Goal: Task Accomplishment & Management: Manage account settings

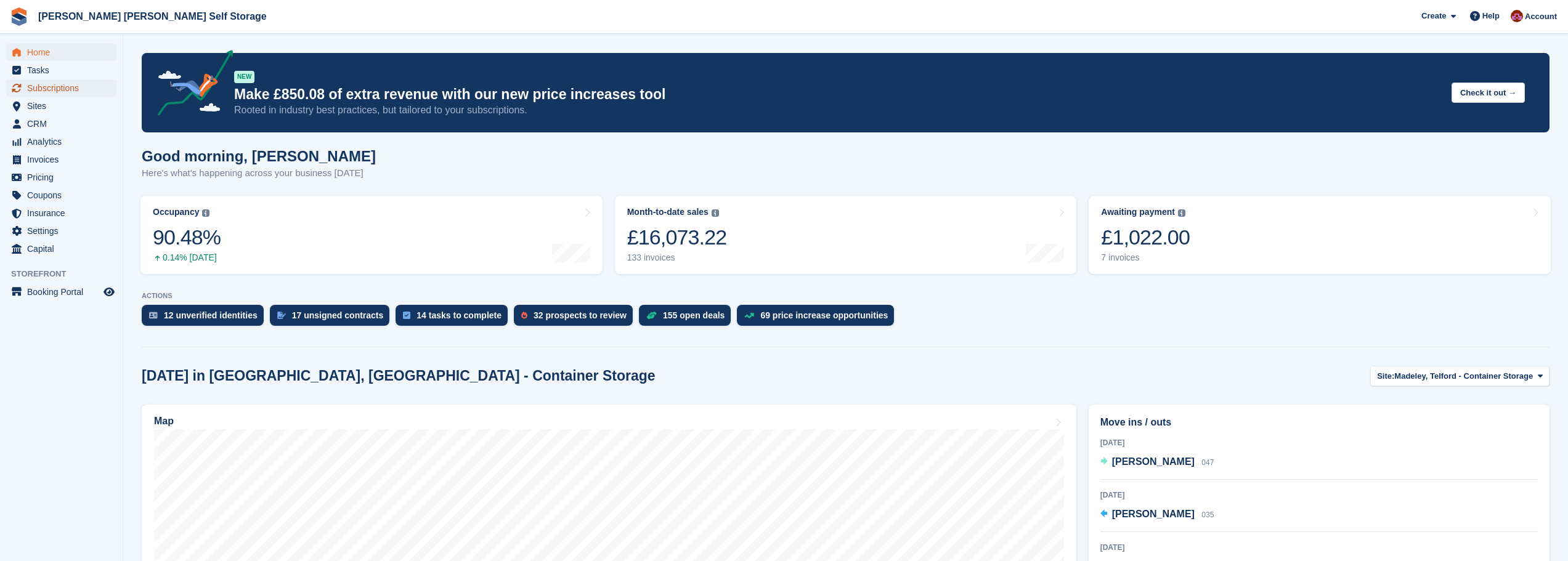
click at [62, 93] on span "Subscriptions" at bounding box center [64, 87] width 74 height 17
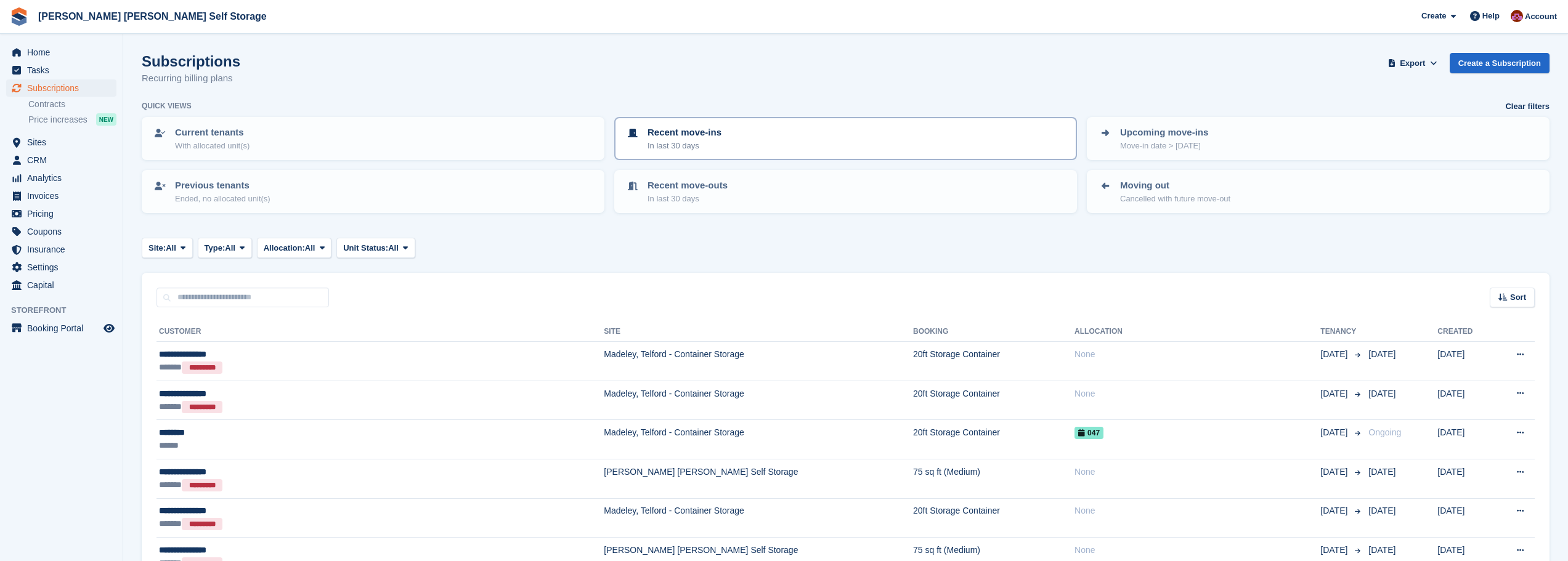
click at [673, 136] on p "Recent move-ins" at bounding box center [684, 133] width 74 height 14
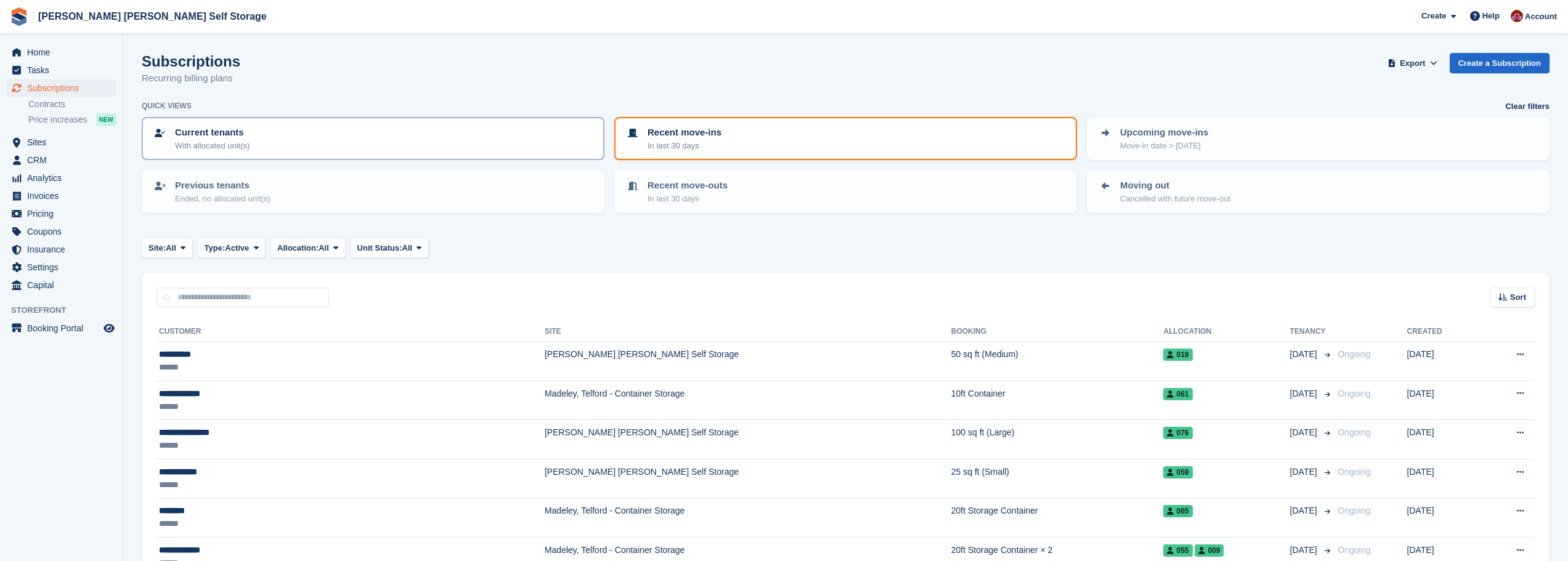
click at [259, 147] on div "Current tenants With allocated unit(s)" at bounding box center [373, 138] width 441 height 26
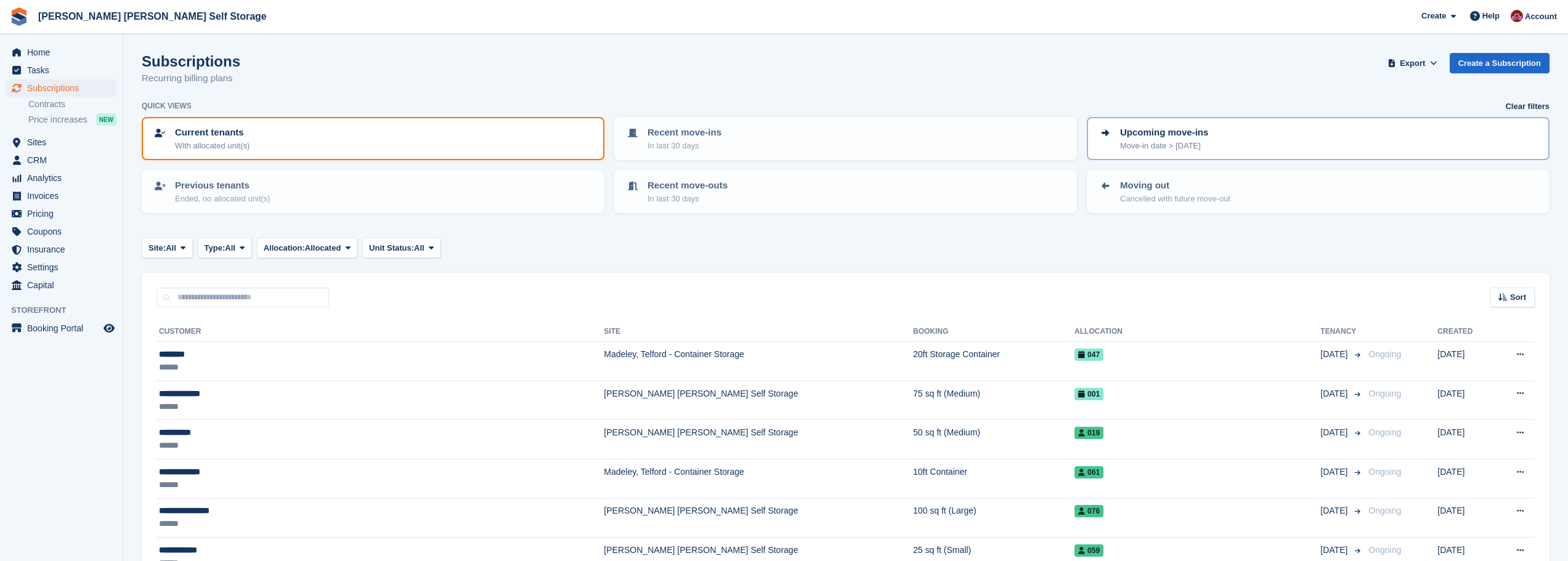
click at [1208, 144] on div "Upcoming move-ins Move-in date > today" at bounding box center [1318, 138] width 441 height 26
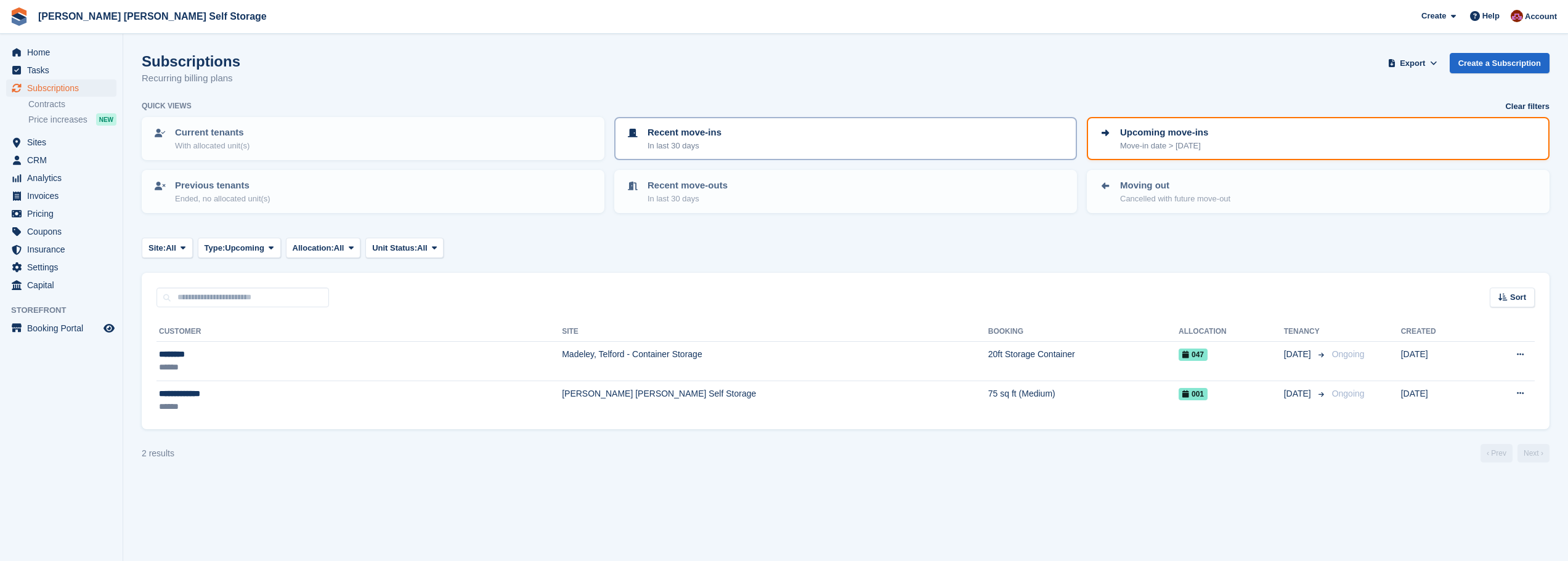
click at [729, 138] on div "Recent move-ins In last 30 days" at bounding box center [846, 138] width 441 height 26
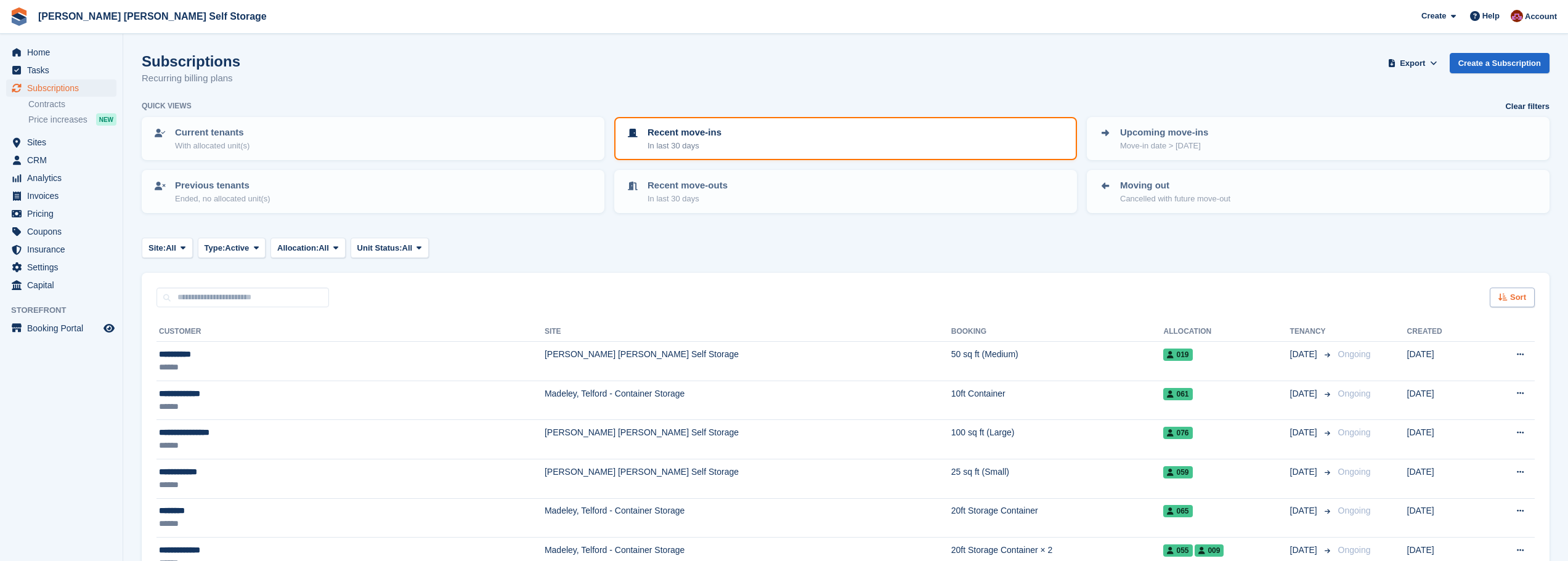
click at [1529, 296] on div "Sort" at bounding box center [1512, 297] width 45 height 20
click at [1423, 272] on turbo-frame "Subscriptions Recurring billing plans Export Export Subscriptions Export a CSV …" at bounding box center [846, 395] width 1408 height 684
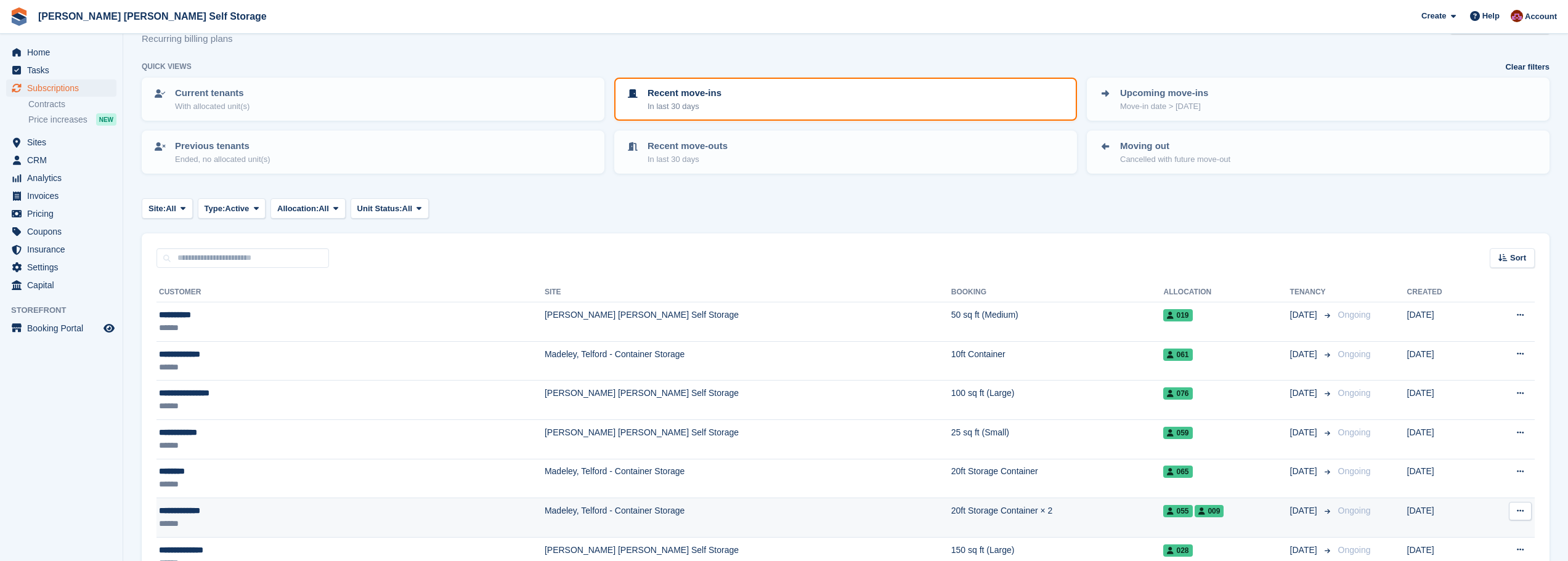
scroll to position [61, 0]
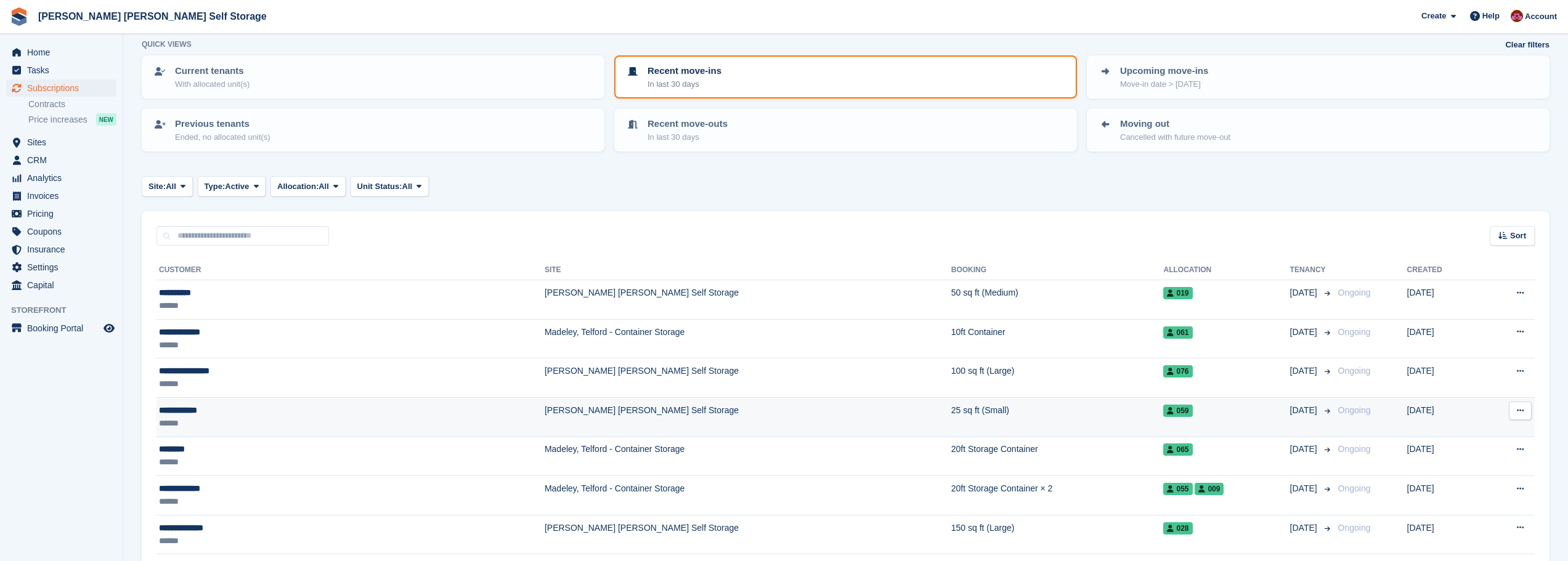
click at [189, 408] on div "**********" at bounding box center [251, 410] width 183 height 13
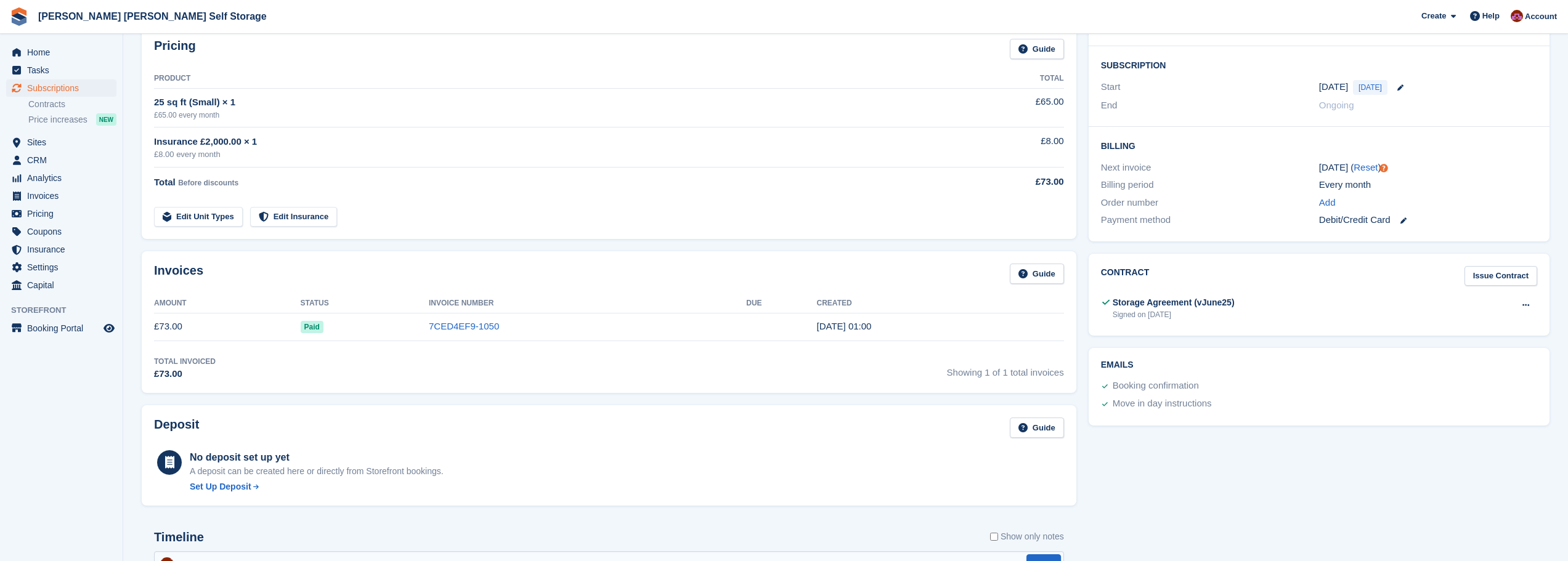
scroll to position [61, 0]
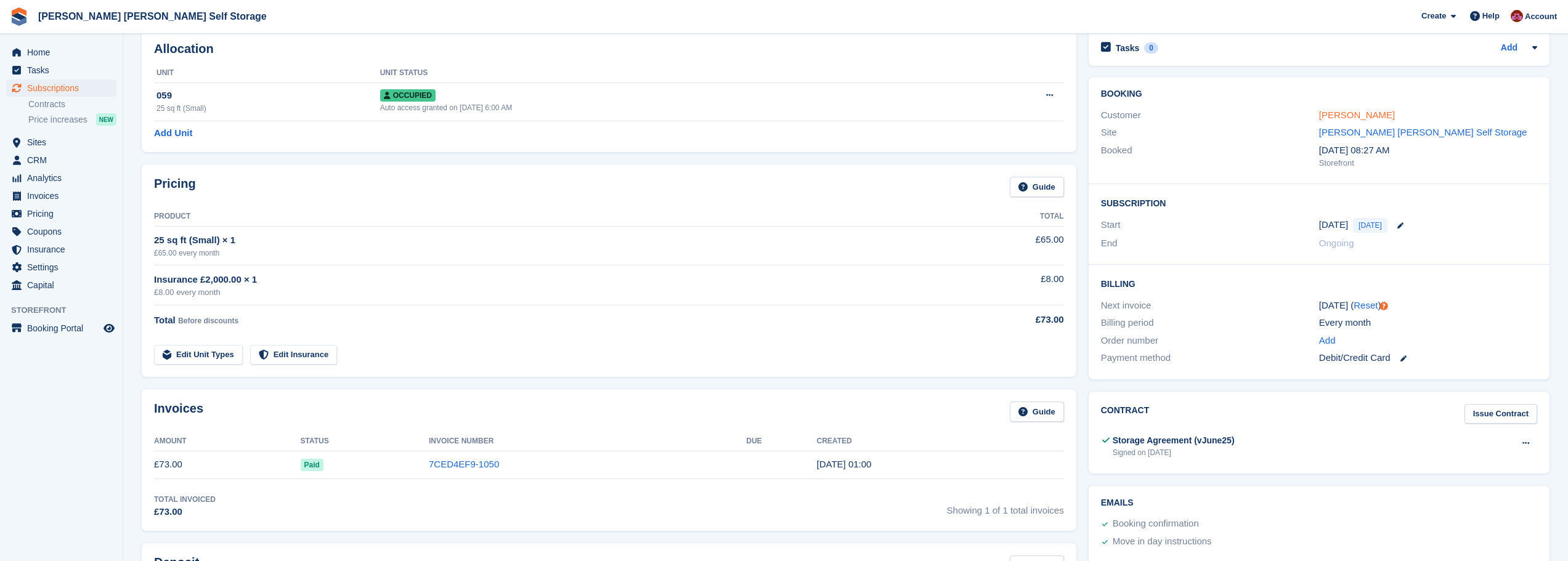
click at [1348, 117] on link "[PERSON_NAME]" at bounding box center [1357, 115] width 76 height 11
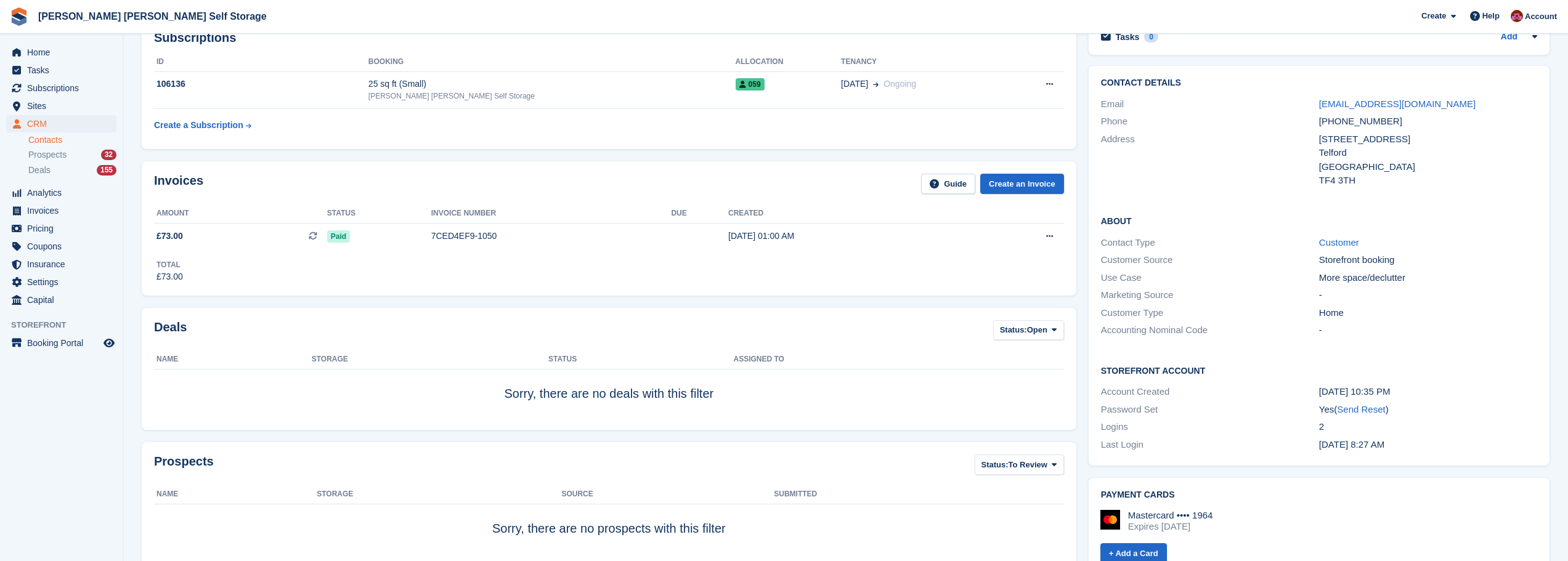
scroll to position [61, 0]
